Goal: Obtain resource: Obtain resource

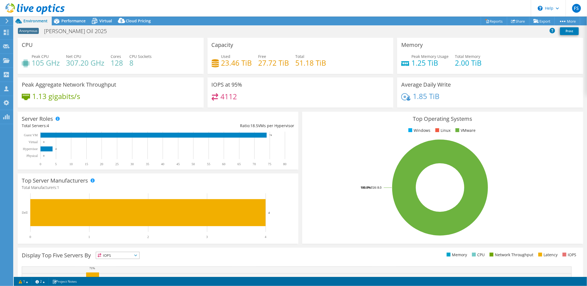
select select "USD"
click at [9, 32] on icon at bounding box center [6, 32] width 7 height 5
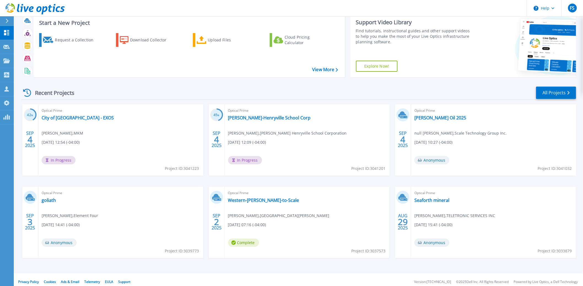
scroll to position [15, 0]
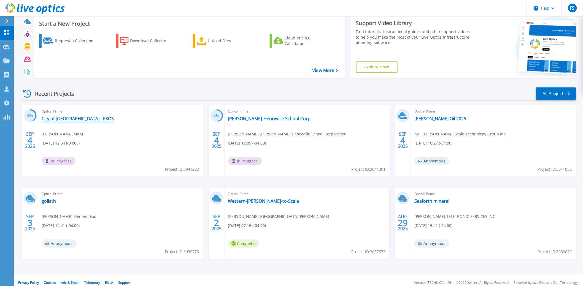
click at [64, 120] on link "City of [GEOGRAPHIC_DATA] - EXOS" at bounding box center [78, 119] width 72 height 6
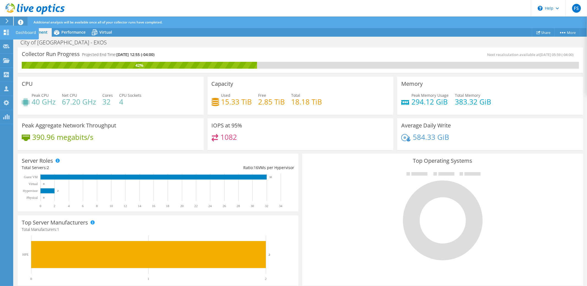
click at [5, 32] on icon at bounding box center [6, 32] width 7 height 5
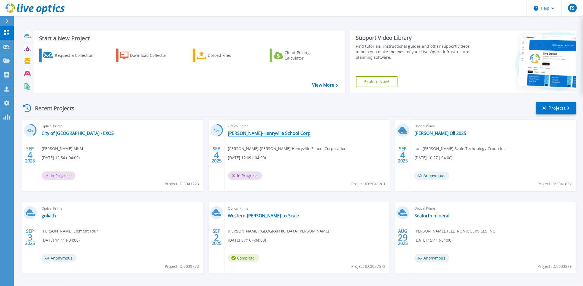
click at [261, 133] on link "[PERSON_NAME]-Henryville School Corp" at bounding box center [269, 133] width 83 height 6
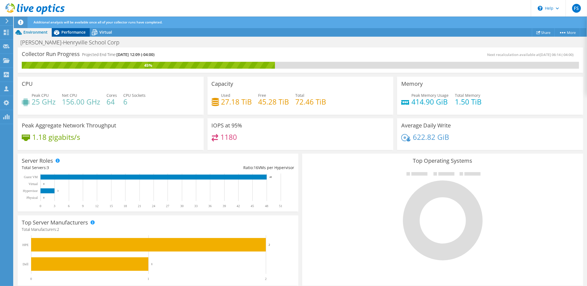
click at [71, 33] on span "Performance" at bounding box center [73, 31] width 24 height 5
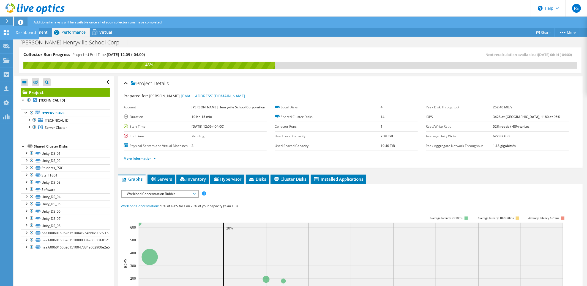
click at [7, 31] on icon at bounding box center [6, 32] width 7 height 5
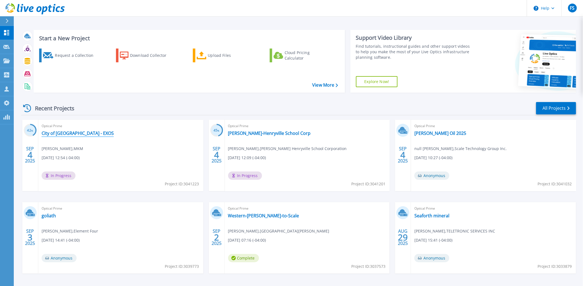
click at [68, 132] on link "City of [GEOGRAPHIC_DATA] - EXOS" at bounding box center [78, 133] width 72 height 6
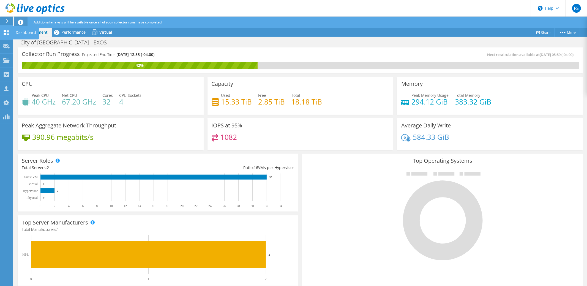
click at [7, 36] on div at bounding box center [6, 33] width 7 height 6
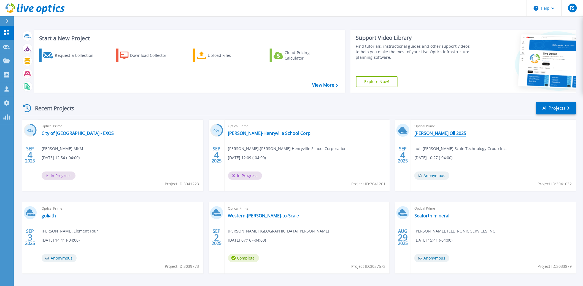
click at [435, 134] on link "[PERSON_NAME] Oil 2025" at bounding box center [440, 133] width 52 height 6
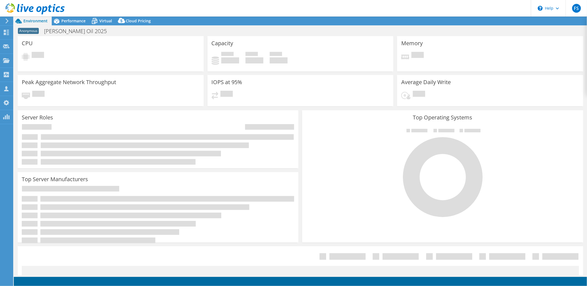
select select "USD"
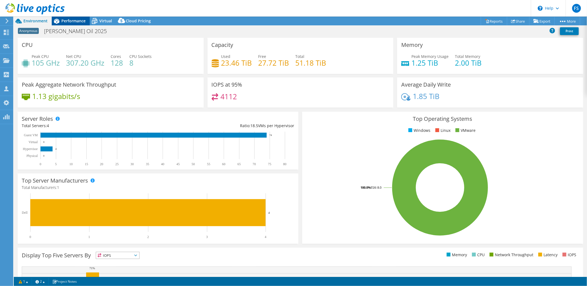
click at [72, 21] on span "Performance" at bounding box center [73, 20] width 24 height 5
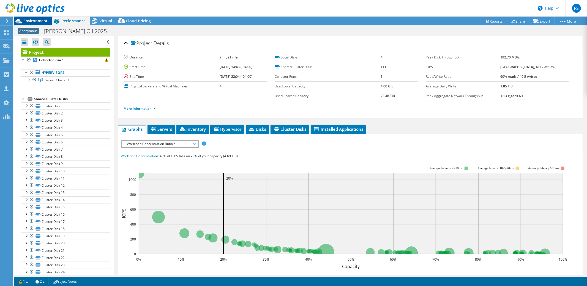
click at [40, 21] on span "Environment" at bounding box center [35, 20] width 24 height 5
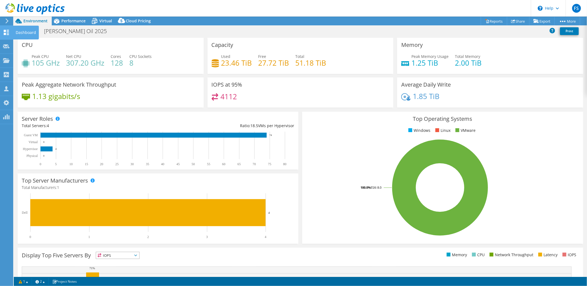
click at [6, 32] on icon at bounding box center [6, 32] width 7 height 5
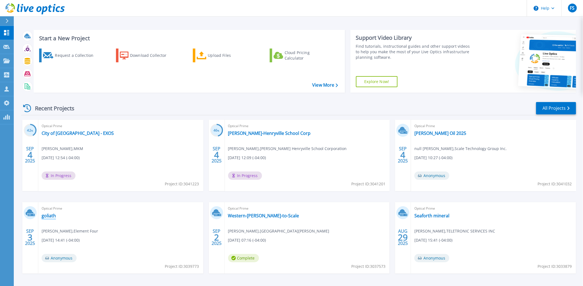
click at [49, 215] on link "goliath" at bounding box center [49, 216] width 14 height 6
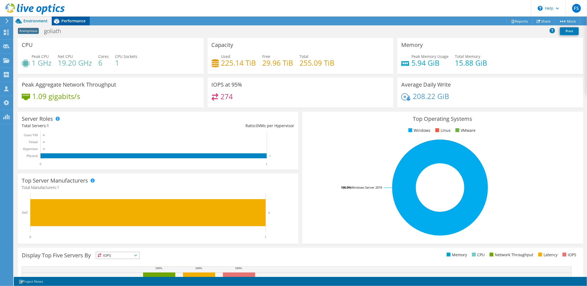
click at [71, 25] on div "Performance" at bounding box center [71, 21] width 38 height 9
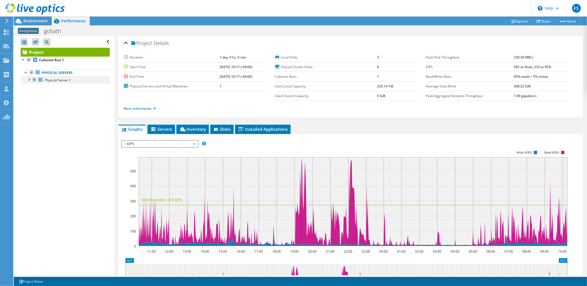
click at [29, 79] on div at bounding box center [29, 79] width 6 height 6
click at [189, 127] on span "Inventory" at bounding box center [192, 129] width 27 height 6
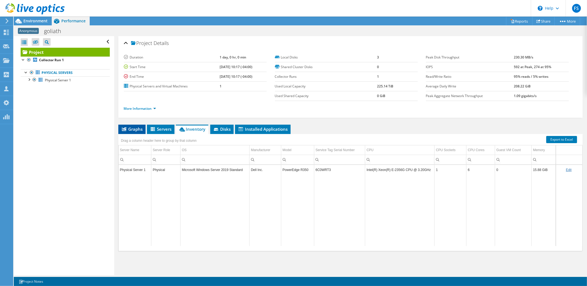
click at [137, 129] on span "Graphs" at bounding box center [132, 129] width 22 height 6
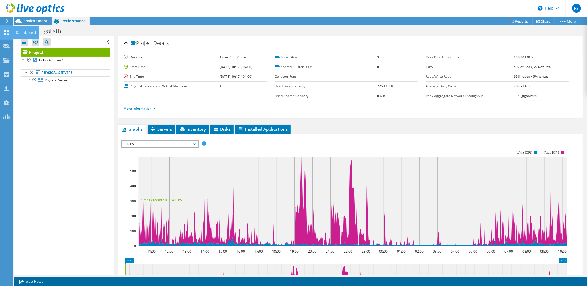
click at [5, 30] on use at bounding box center [6, 32] width 5 height 5
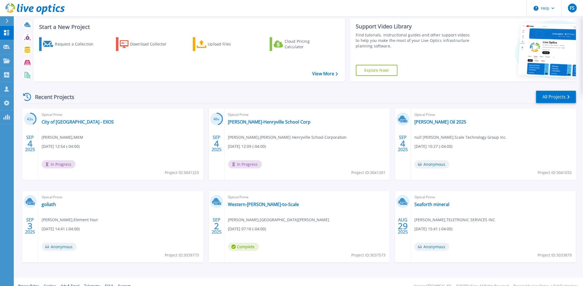
scroll to position [20, 0]
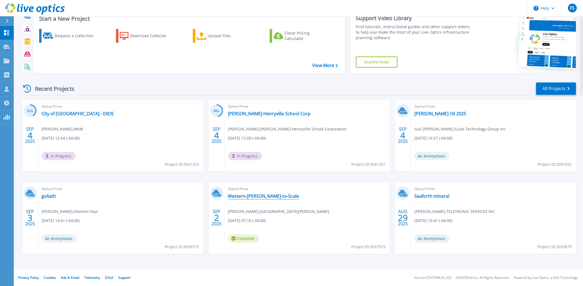
click at [250, 196] on link "Western-[PERSON_NAME]-to-Scale" at bounding box center [263, 196] width 71 height 6
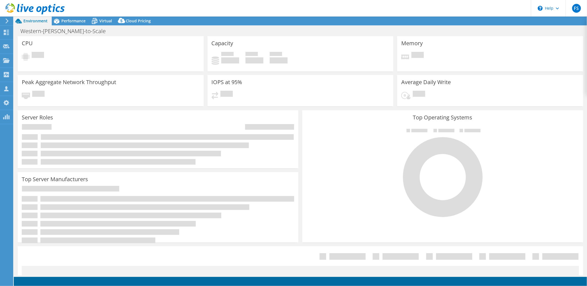
select select "USD"
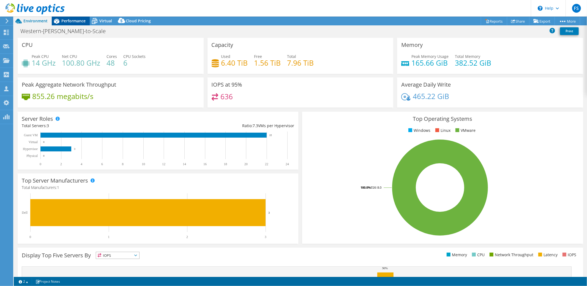
click at [75, 24] on div "Performance" at bounding box center [71, 21] width 38 height 9
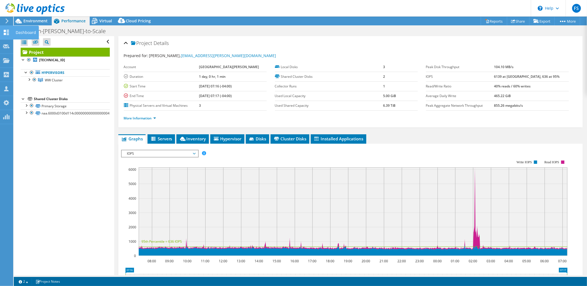
click at [6, 32] on icon at bounding box center [6, 32] width 7 height 5
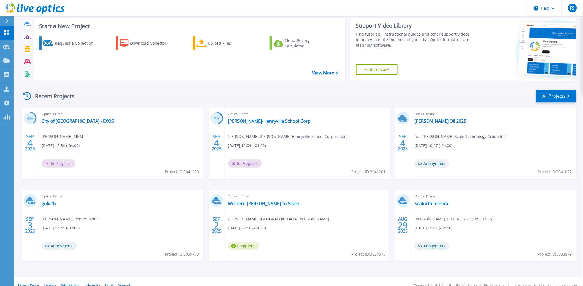
scroll to position [20, 0]
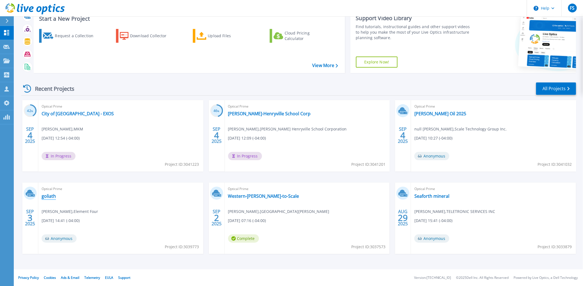
click at [48, 196] on link "goliath" at bounding box center [49, 196] width 14 height 6
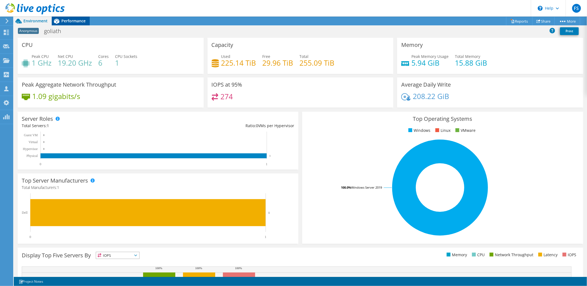
click at [69, 23] on span "Performance" at bounding box center [73, 20] width 24 height 5
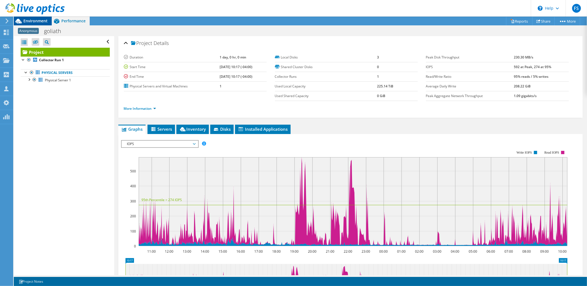
click at [42, 23] on span "Environment" at bounding box center [35, 20] width 24 height 5
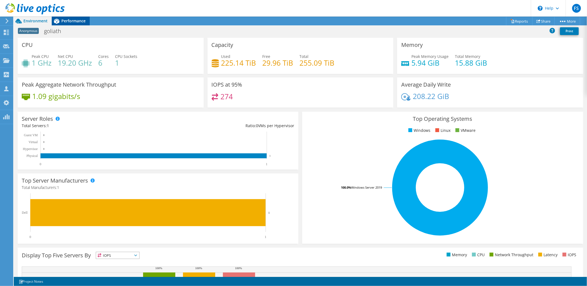
click at [76, 20] on span "Performance" at bounding box center [73, 20] width 24 height 5
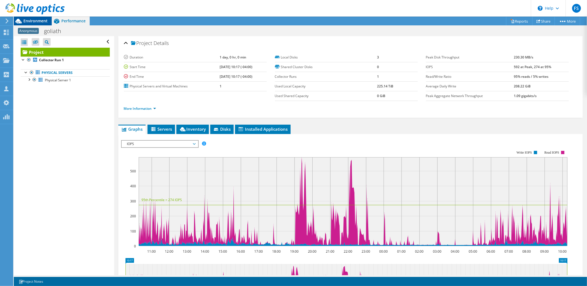
click at [38, 21] on span "Environment" at bounding box center [35, 20] width 24 height 5
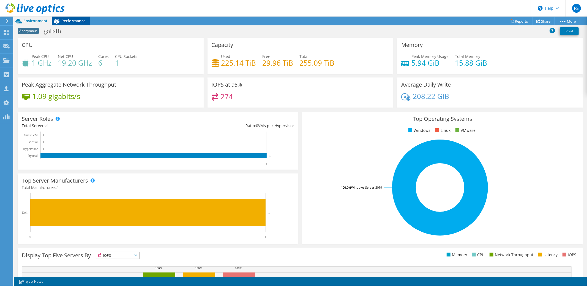
click at [72, 22] on span "Performance" at bounding box center [73, 20] width 24 height 5
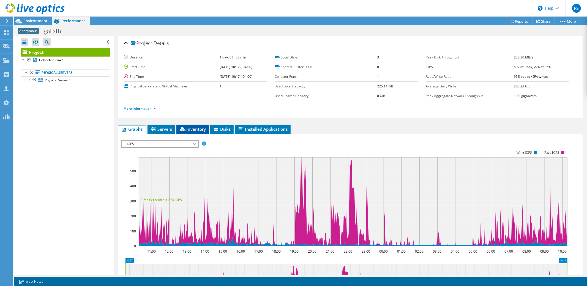
click at [192, 128] on span "Inventory" at bounding box center [192, 129] width 27 height 6
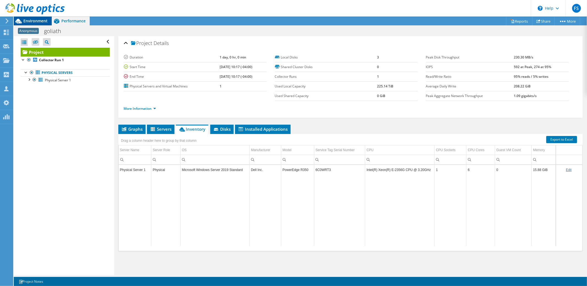
click at [38, 22] on span "Environment" at bounding box center [35, 20] width 24 height 5
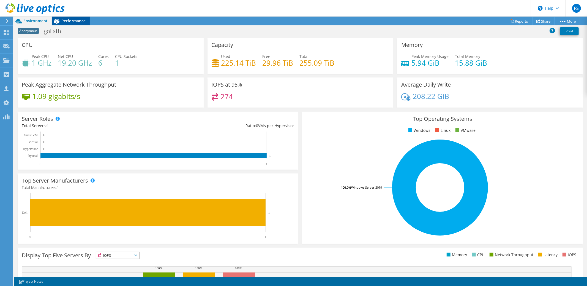
click at [74, 21] on span "Performance" at bounding box center [73, 20] width 24 height 5
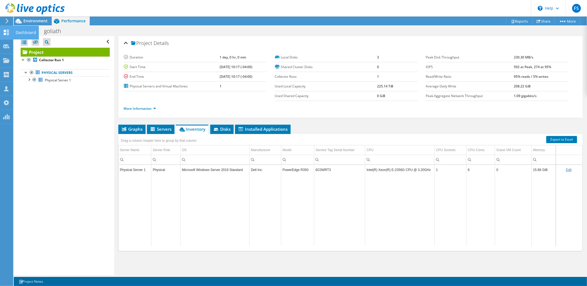
click at [4, 32] on icon at bounding box center [6, 32] width 7 height 5
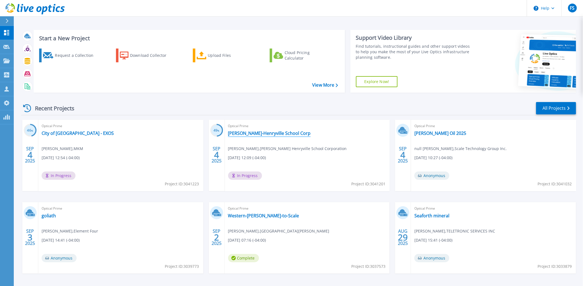
click at [264, 132] on link "[PERSON_NAME]-Henryville School Corp" at bounding box center [269, 133] width 83 height 6
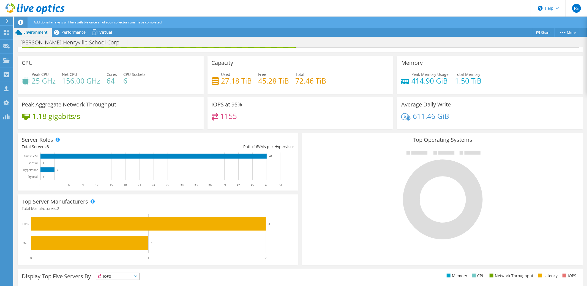
scroll to position [21, 0]
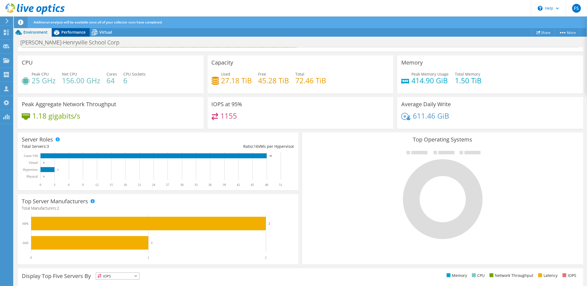
click at [74, 32] on span "Performance" at bounding box center [73, 31] width 24 height 5
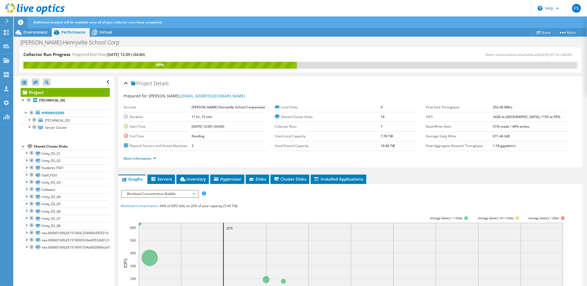
scroll to position [0, 0]
click at [198, 178] on span "Inventory" at bounding box center [192, 179] width 27 height 6
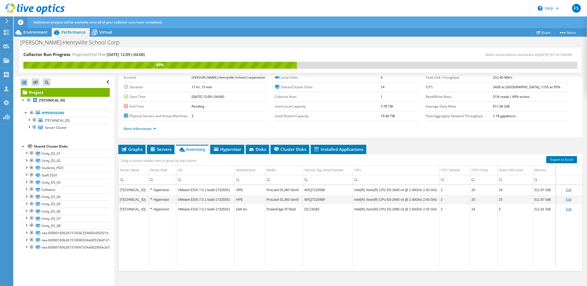
scroll to position [35, 0]
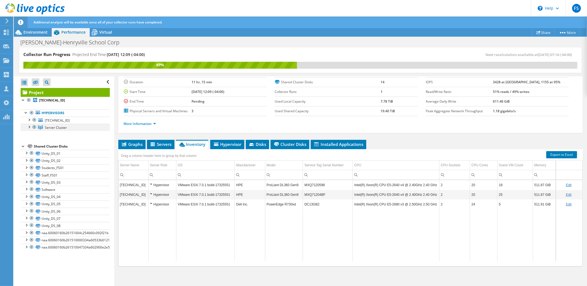
click at [30, 127] on div at bounding box center [29, 127] width 6 height 6
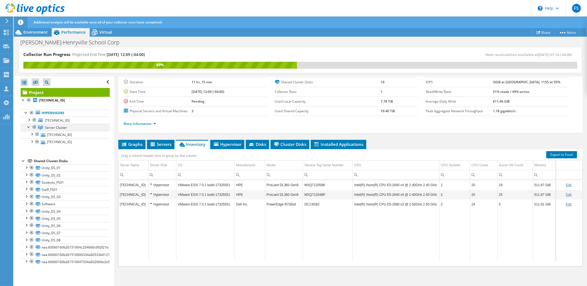
click at [30, 127] on div at bounding box center [29, 127] width 6 height 6
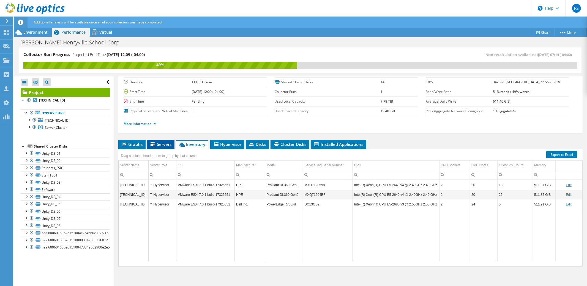
click at [162, 142] on span "Servers" at bounding box center [161, 144] width 22 height 6
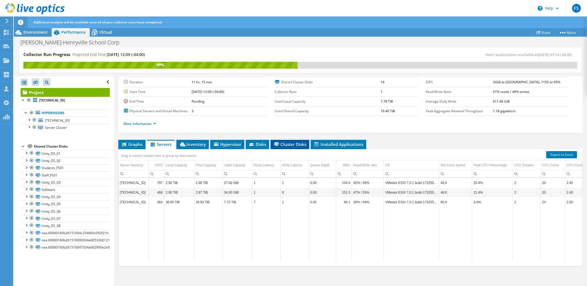
click at [292, 145] on span "Cluster Disks" at bounding box center [289, 144] width 33 height 6
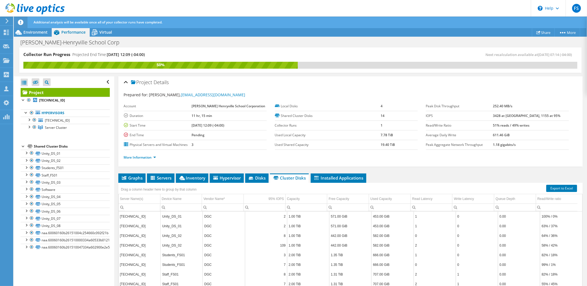
scroll to position [0, 0]
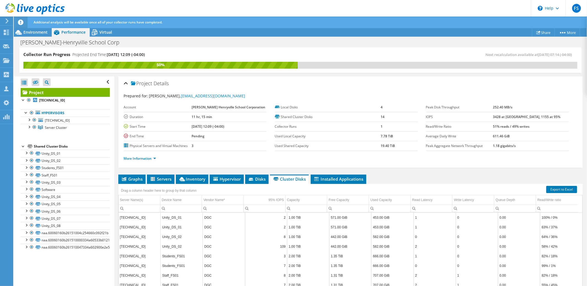
click at [397, 174] on ul "Graphs Servers Inventory Hypervisor Disks Cluster Disks Installed Applications" at bounding box center [350, 178] width 465 height 9
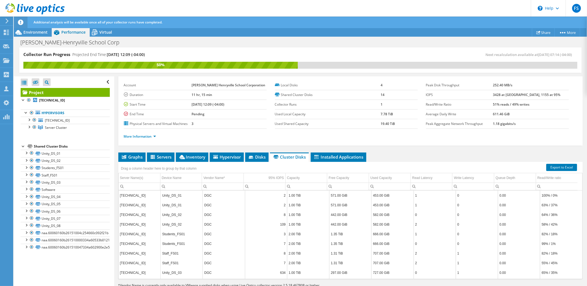
scroll to position [35, 0]
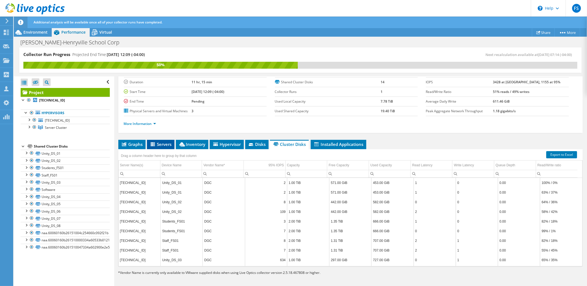
click at [163, 142] on span "Servers" at bounding box center [161, 144] width 22 height 6
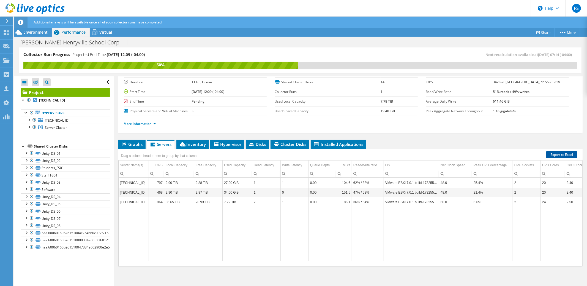
click at [557, 152] on link "Export to Excel" at bounding box center [562, 154] width 31 height 7
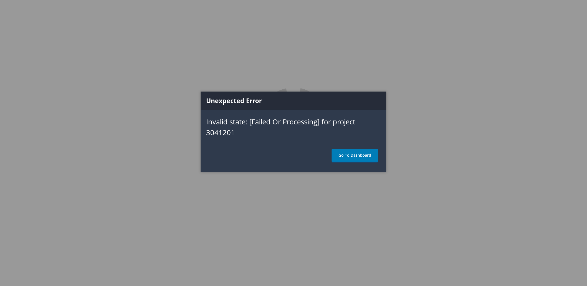
click at [356, 156] on link "Go To Dashboard" at bounding box center [355, 155] width 47 height 14
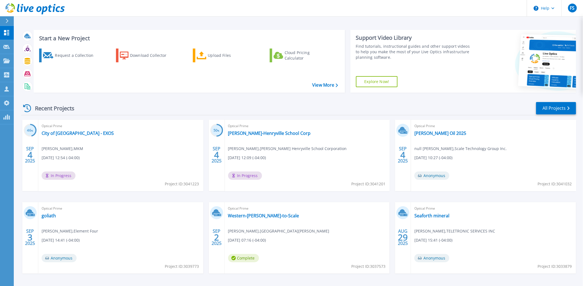
click at [273, 108] on div "Recent Projects All Projects" at bounding box center [298, 108] width 555 height 14
